Goal: Task Accomplishment & Management: Complete application form

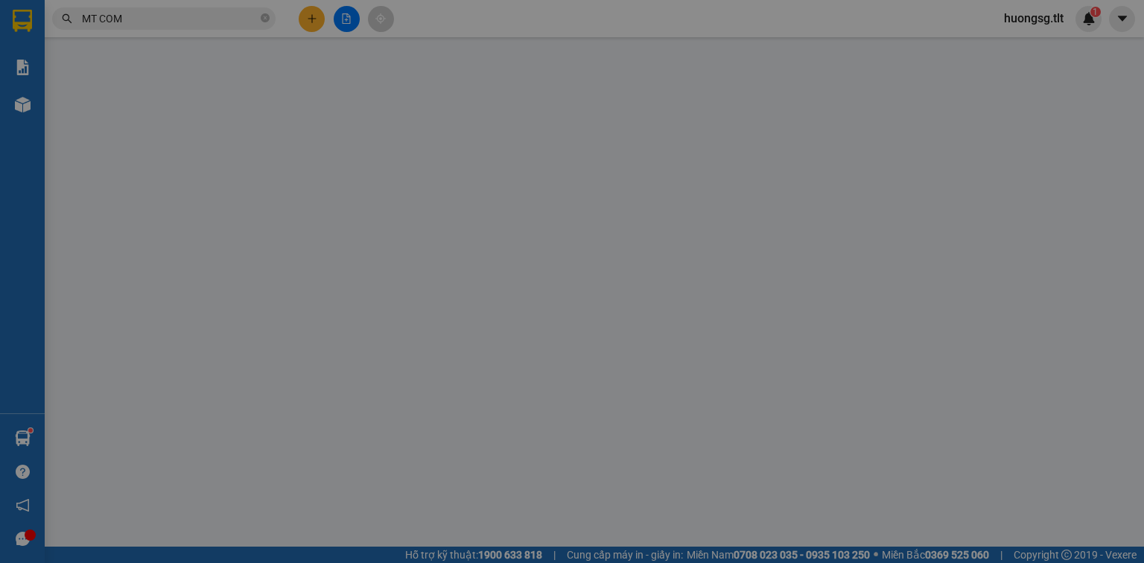
click at [314, 19] on span "Yêu cầu xuất hóa đơn điện tử" at bounding box center [246, 25] width 157 height 12
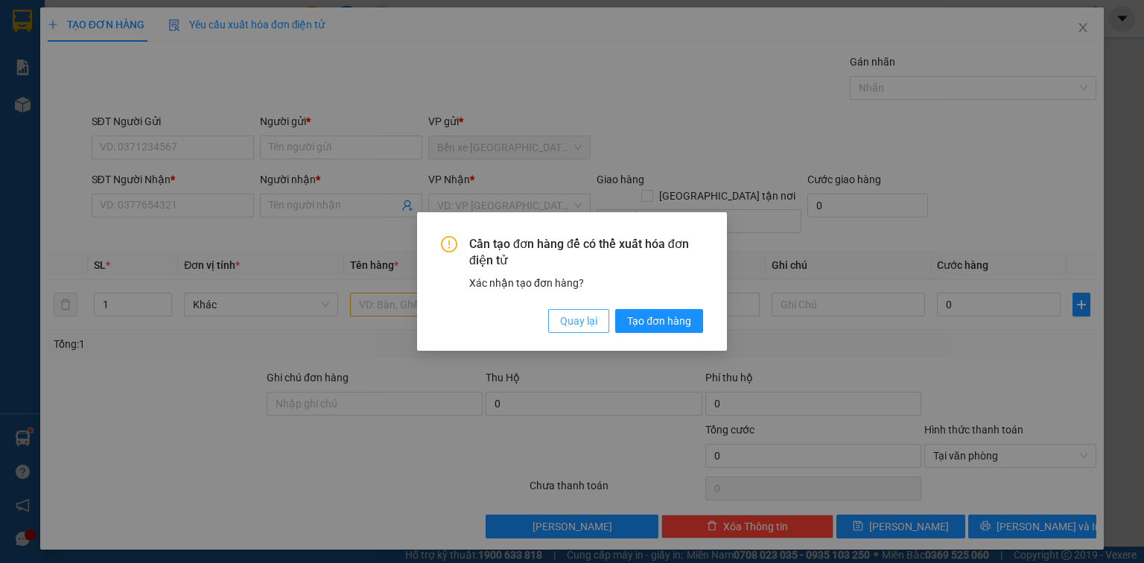
click at [592, 316] on span "Quay lại" at bounding box center [578, 321] width 37 height 16
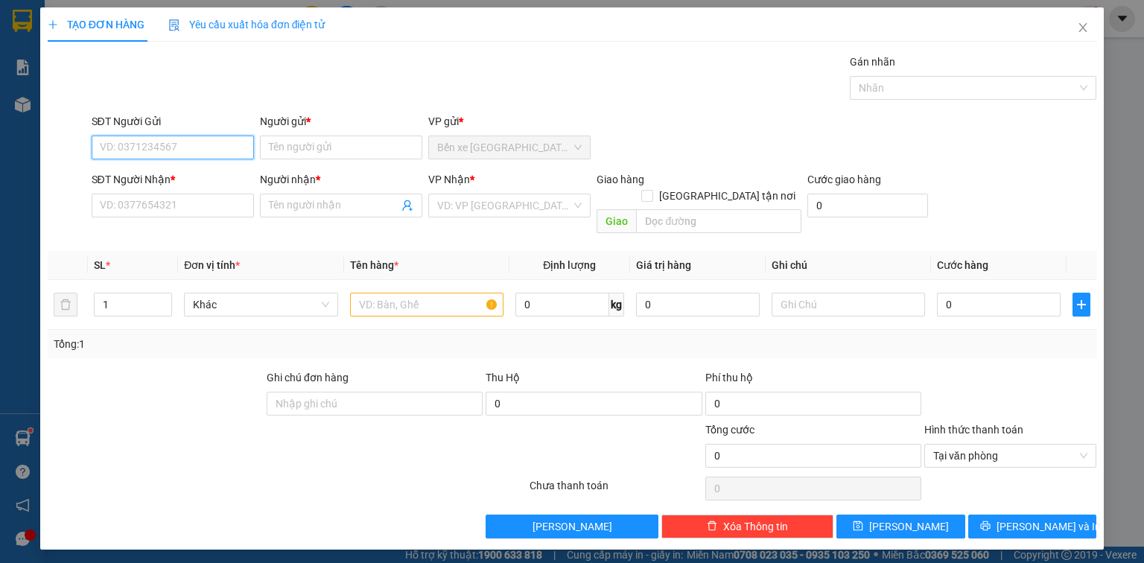
click at [179, 154] on input "SĐT Người Gửi" at bounding box center [173, 148] width 162 height 24
click at [133, 148] on input "096861892" at bounding box center [173, 148] width 162 height 24
type input "0968612892"
click at [159, 173] on div "0968612892 - THIỆN" at bounding box center [173, 176] width 145 height 16
type input "THIỆN"
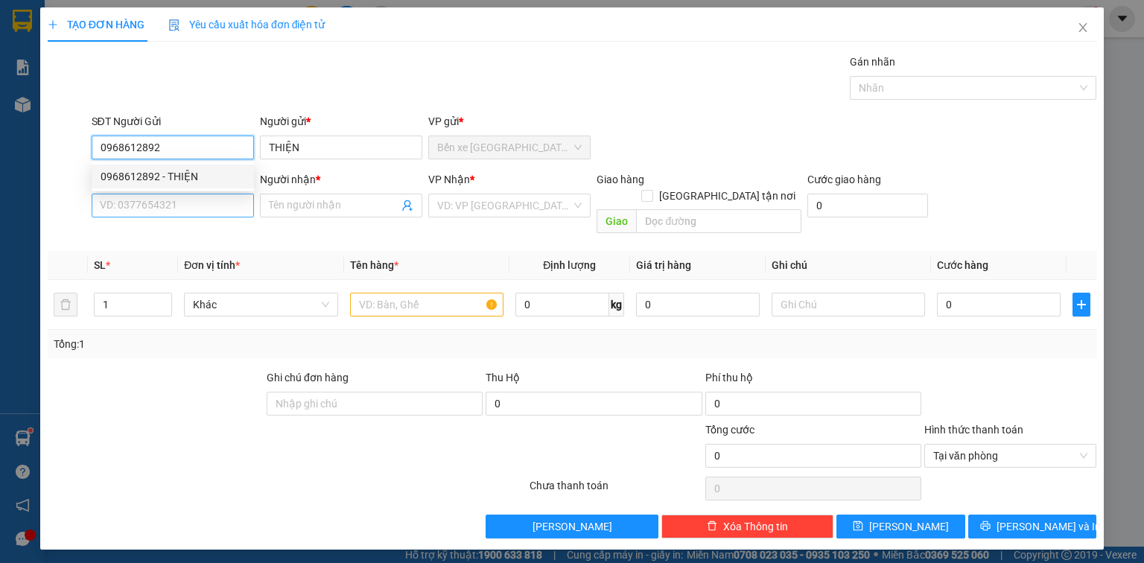
type input "0968612892"
click at [167, 206] on input "SĐT Người Nhận *" at bounding box center [173, 206] width 162 height 24
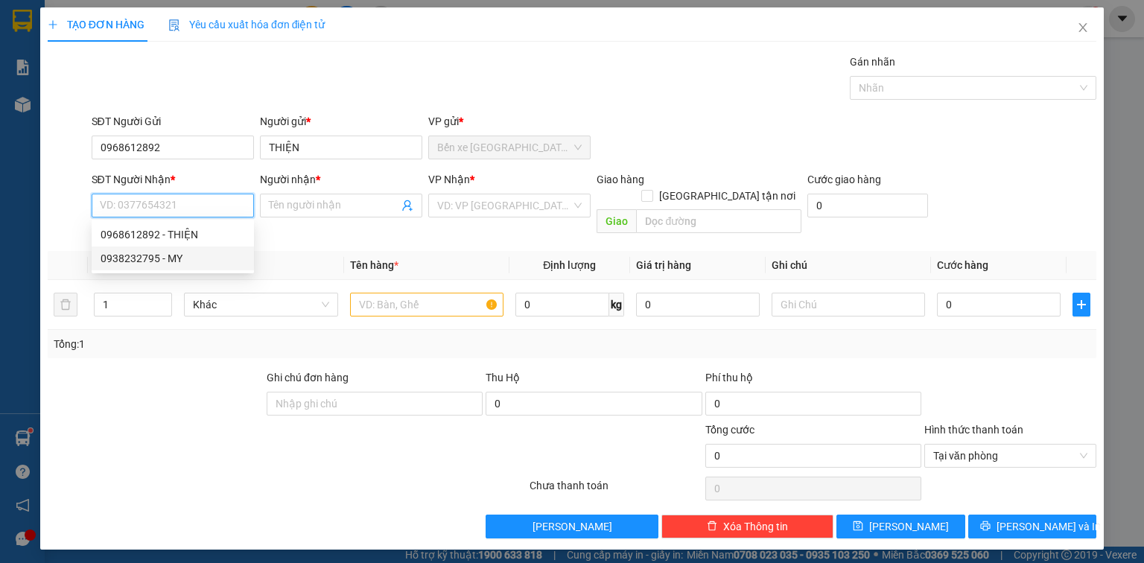
click at [178, 259] on div "0938232795 - MY" at bounding box center [173, 258] width 145 height 16
type input "0938232795"
type input "MY"
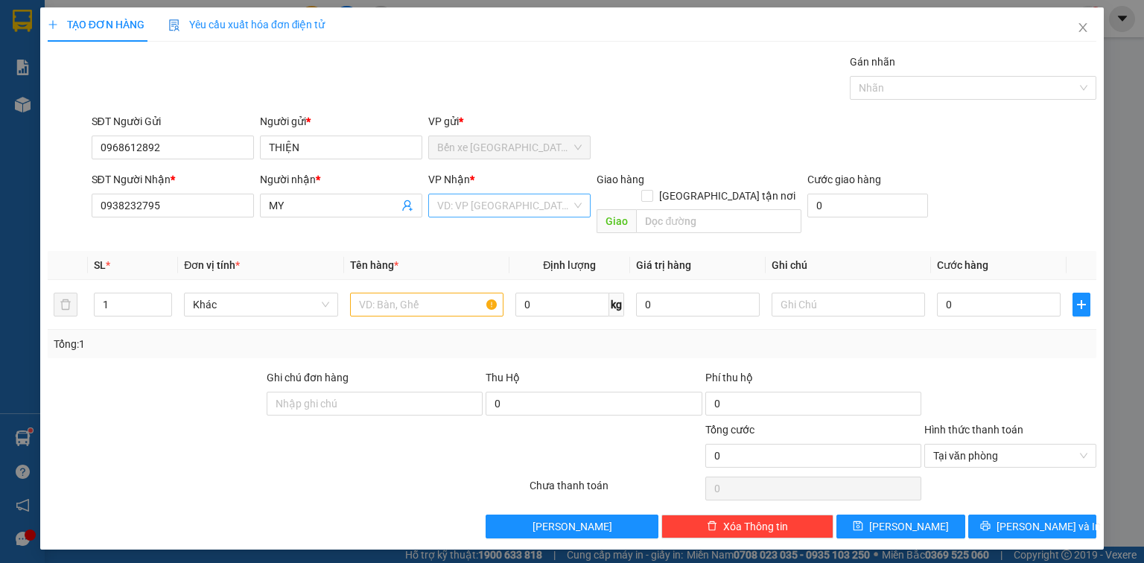
click at [471, 210] on input "search" at bounding box center [504, 205] width 134 height 22
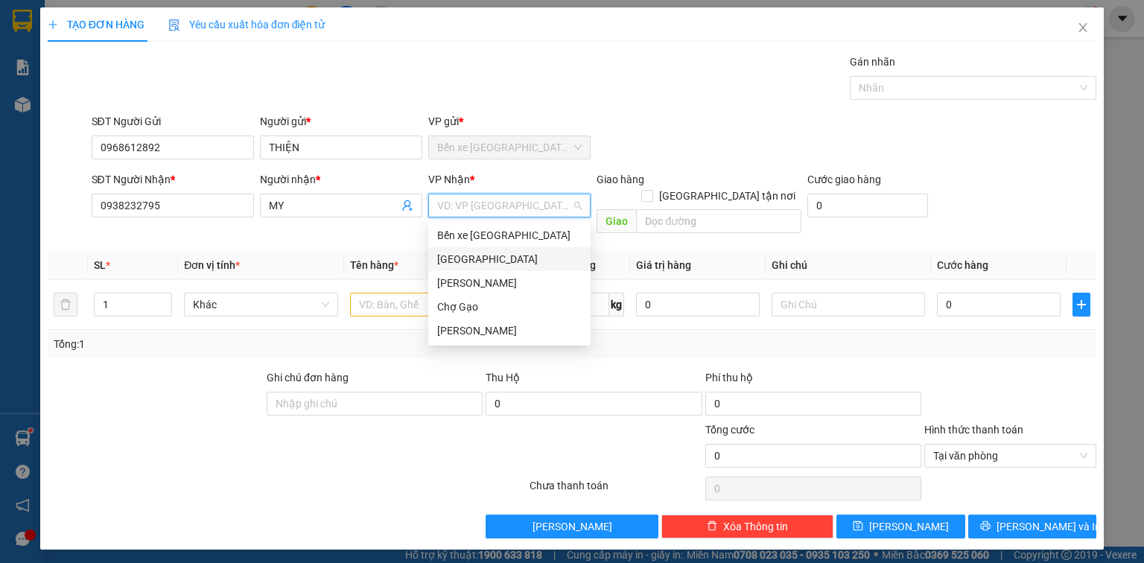
click at [459, 256] on div "[GEOGRAPHIC_DATA]" at bounding box center [509, 259] width 145 height 16
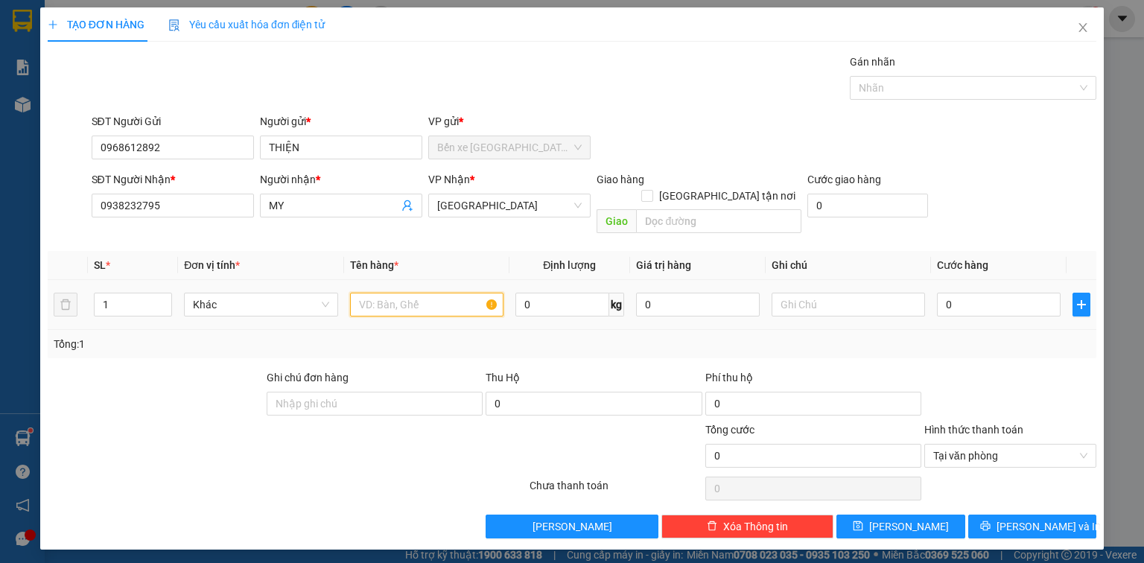
click at [399, 297] on input "text" at bounding box center [426, 305] width 153 height 24
type input "1 TNP"
click at [992, 293] on input "0" at bounding box center [999, 305] width 124 height 24
type input "3"
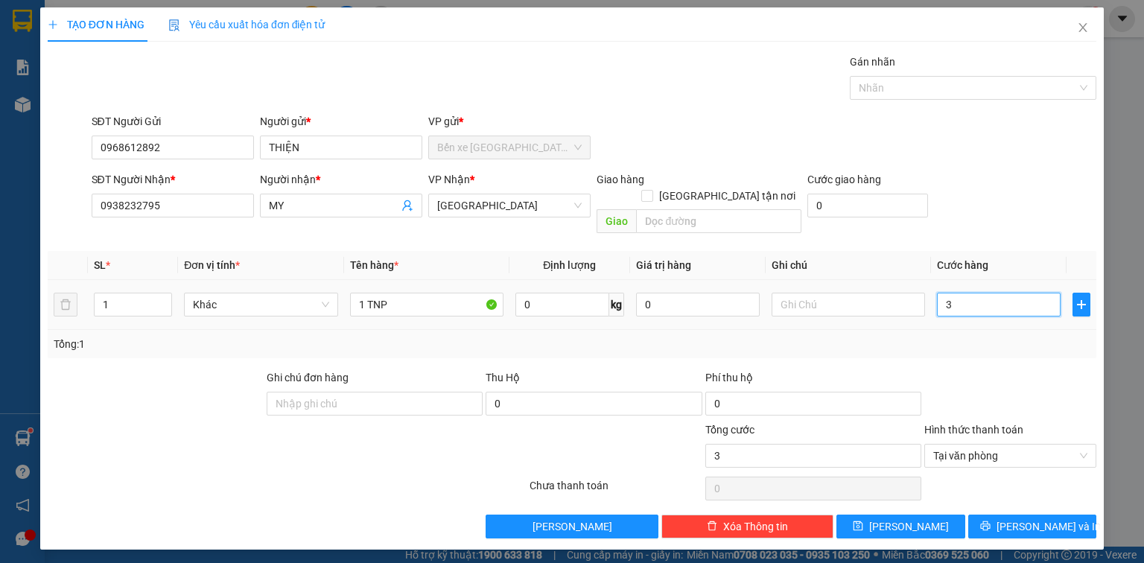
type input "30"
type input "30.000"
click at [177, 203] on input "0938232795" at bounding box center [173, 206] width 162 height 24
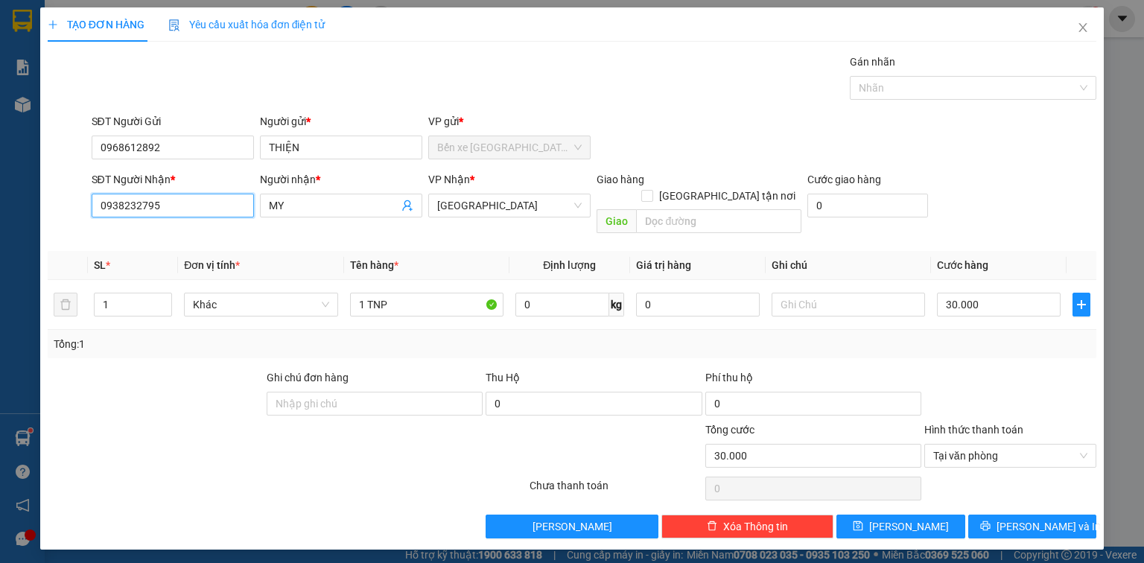
click at [177, 203] on input "0938232795" at bounding box center [173, 206] width 162 height 24
click at [1004, 293] on input "30.000" at bounding box center [999, 305] width 124 height 24
click at [1028, 519] on span "Lưu và In" at bounding box center [1049, 527] width 104 height 16
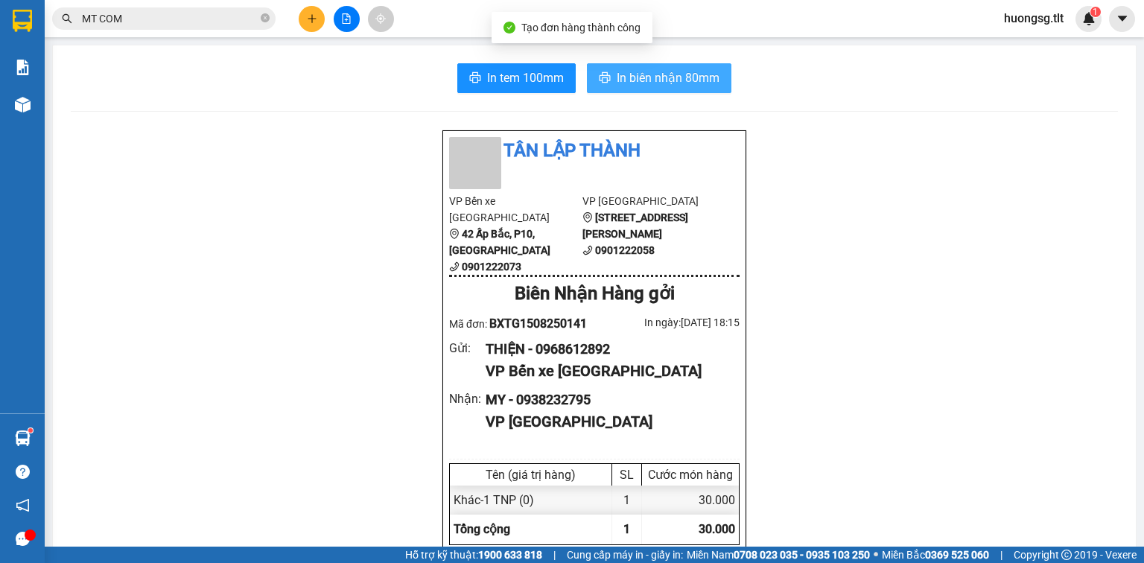
click at [653, 72] on span "In biên nhận 80mm" at bounding box center [668, 78] width 103 height 19
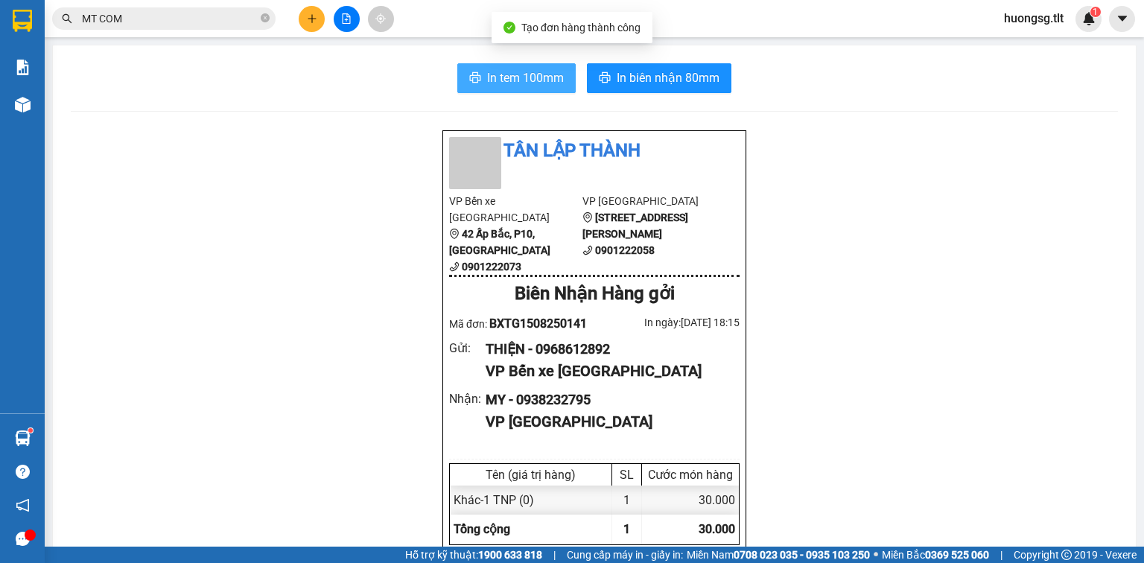
click at [519, 83] on span "In tem 100mm" at bounding box center [525, 78] width 77 height 19
click at [215, 23] on input "MT COM" at bounding box center [170, 18] width 176 height 16
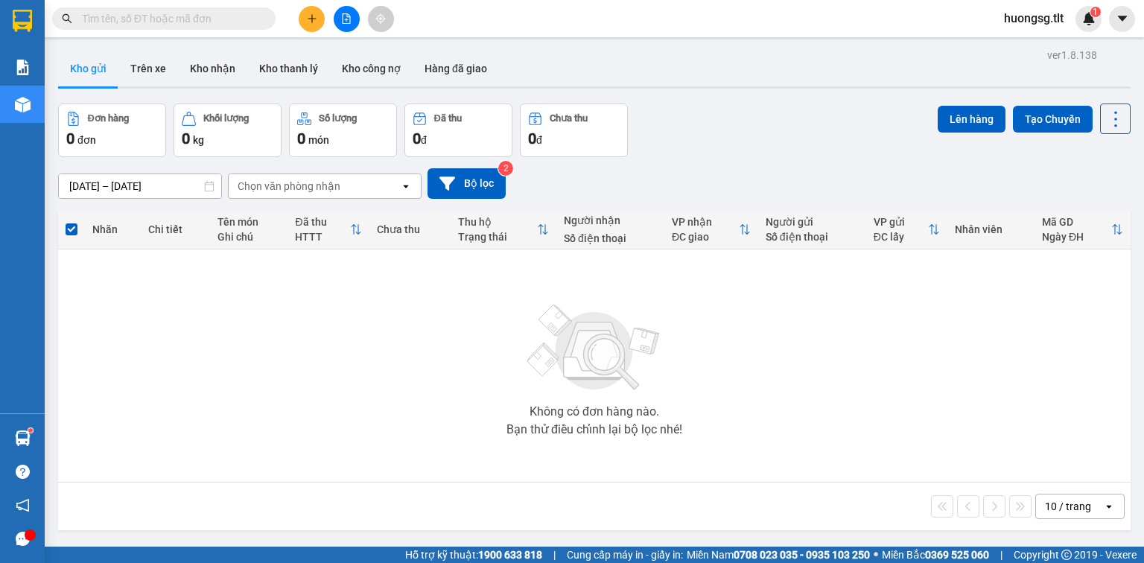
click at [195, 21] on input "text" at bounding box center [170, 18] width 176 height 16
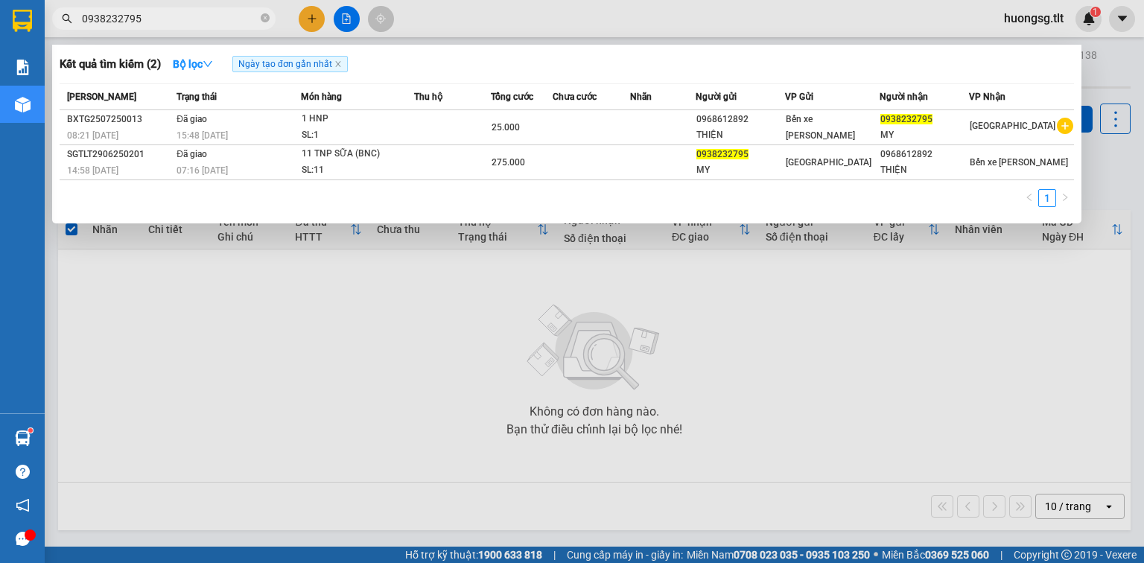
type input "0938232795"
